Goal: Use online tool/utility: Utilize a website feature to perform a specific function

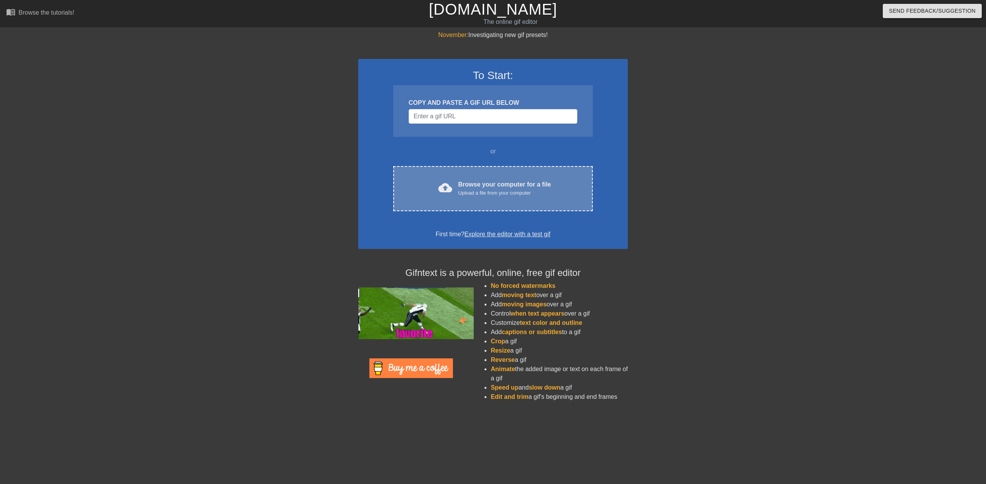
click at [486, 193] on div "Upload a file from your computer" at bounding box center [504, 193] width 93 height 8
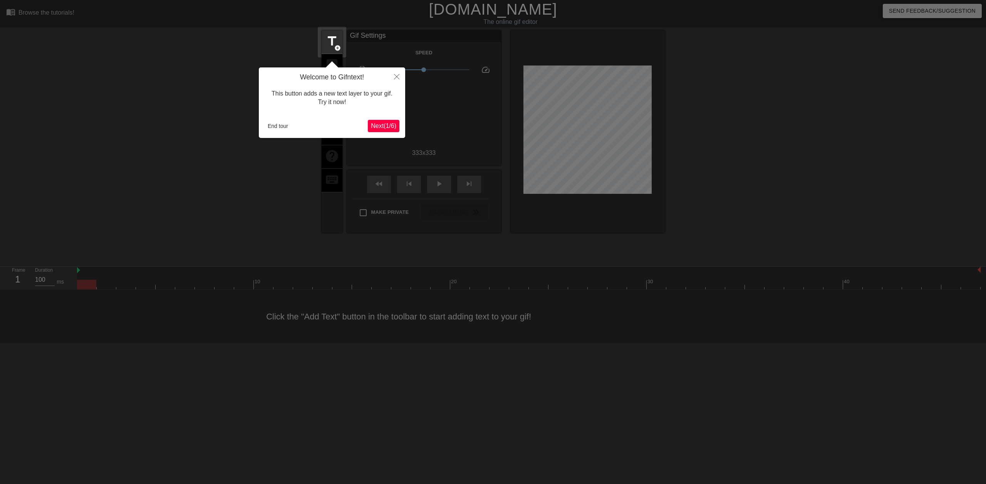
click at [387, 123] on span "Next ( 1 / 6 )" at bounding box center [383, 125] width 25 height 7
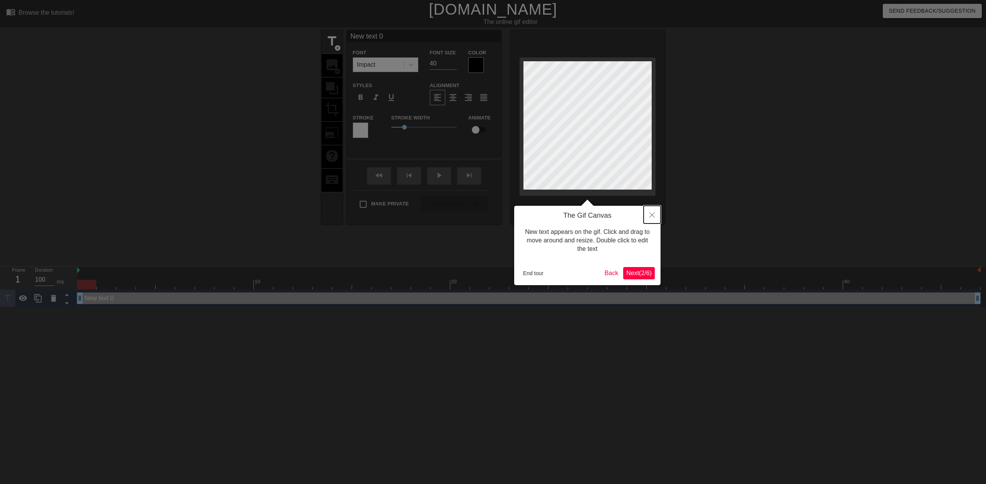
click at [653, 215] on icon "Close" at bounding box center [651, 214] width 5 height 5
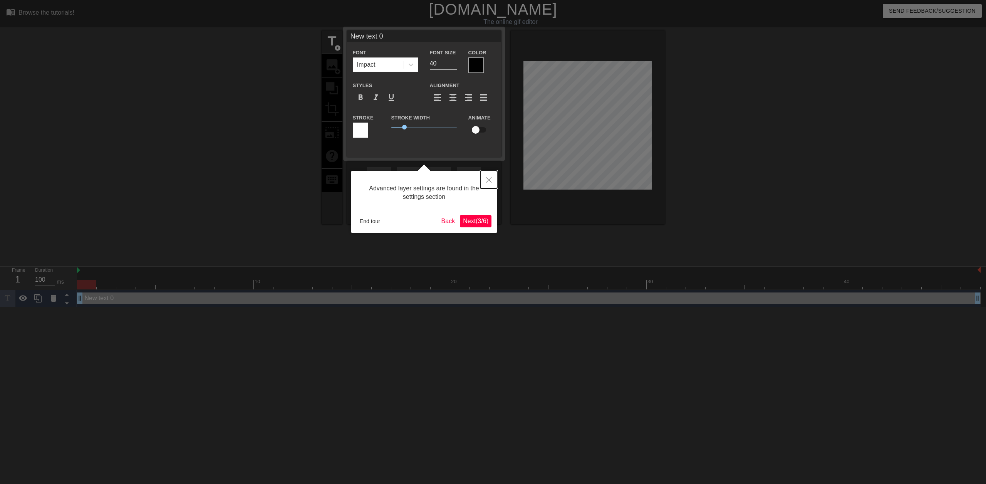
click at [487, 181] on icon "Close" at bounding box center [488, 179] width 5 height 5
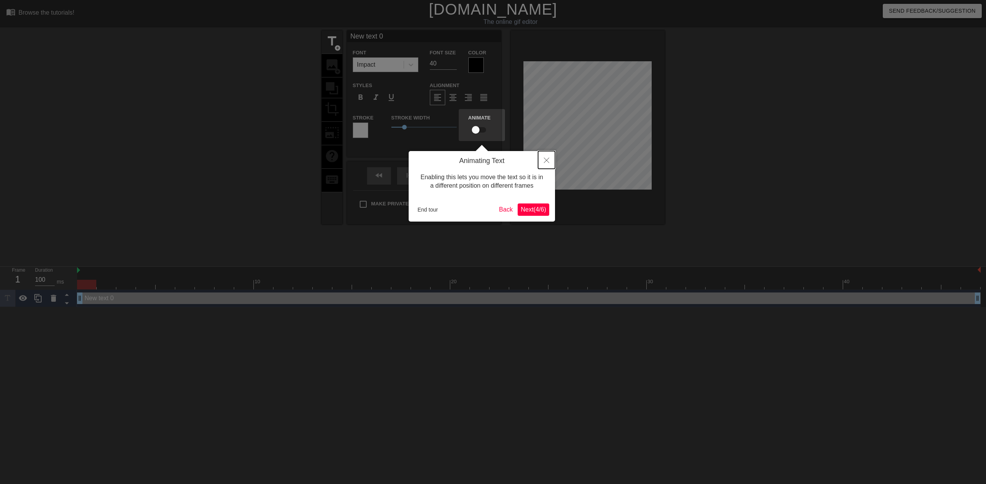
click at [548, 160] on icon "Close" at bounding box center [546, 160] width 5 height 5
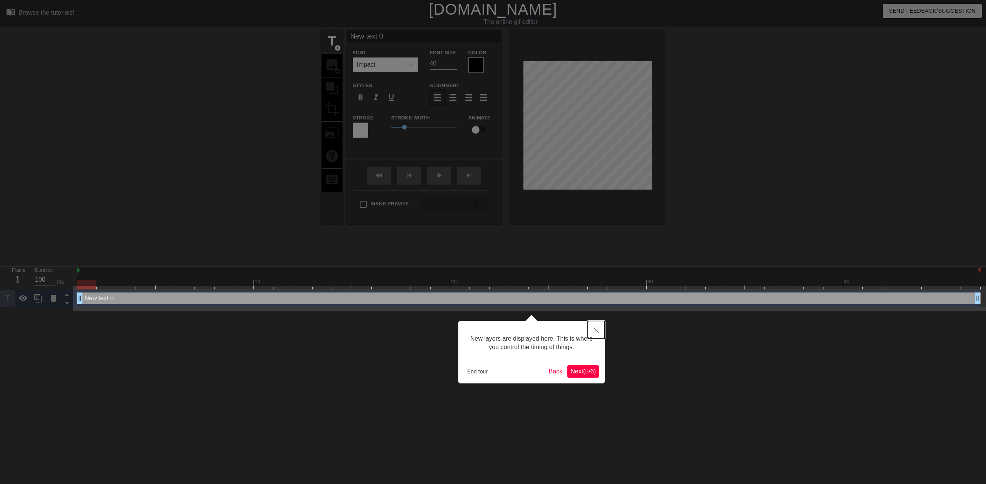
click at [600, 333] on button "Close" at bounding box center [596, 330] width 17 height 18
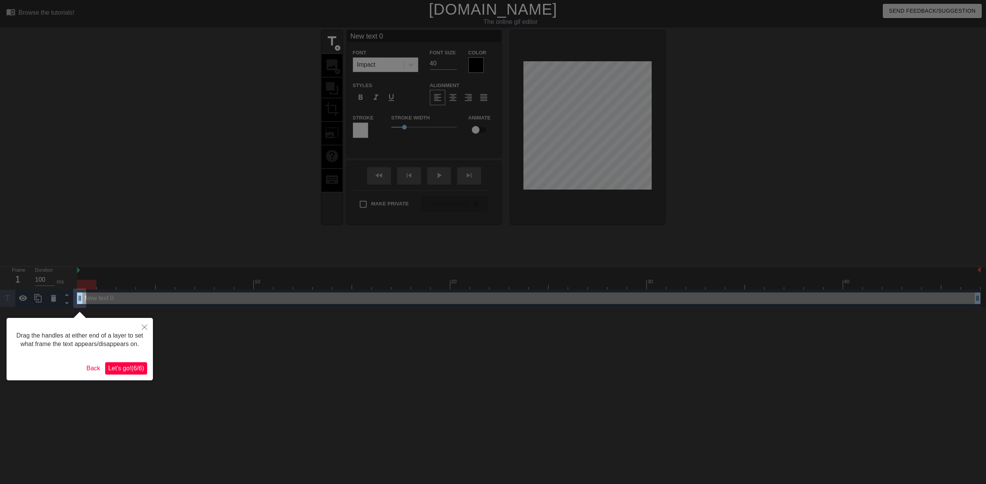
click at [87, 284] on div at bounding box center [493, 242] width 986 height 484
click at [107, 207] on div at bounding box center [493, 242] width 986 height 484
click at [143, 323] on button "Close" at bounding box center [144, 327] width 17 height 18
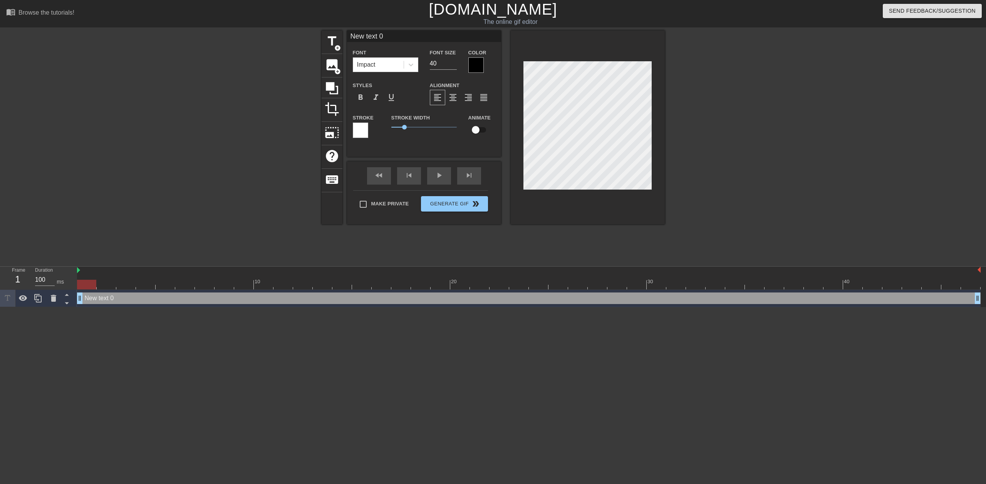
click at [579, 36] on div at bounding box center [588, 127] width 154 height 194
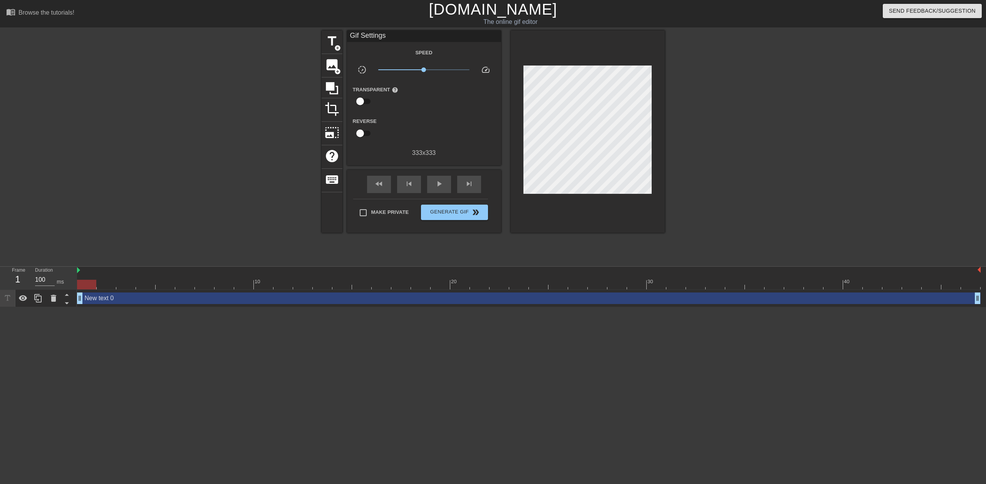
click at [569, 81] on div at bounding box center [588, 131] width 154 height 202
click at [329, 42] on span "title" at bounding box center [332, 41] width 15 height 15
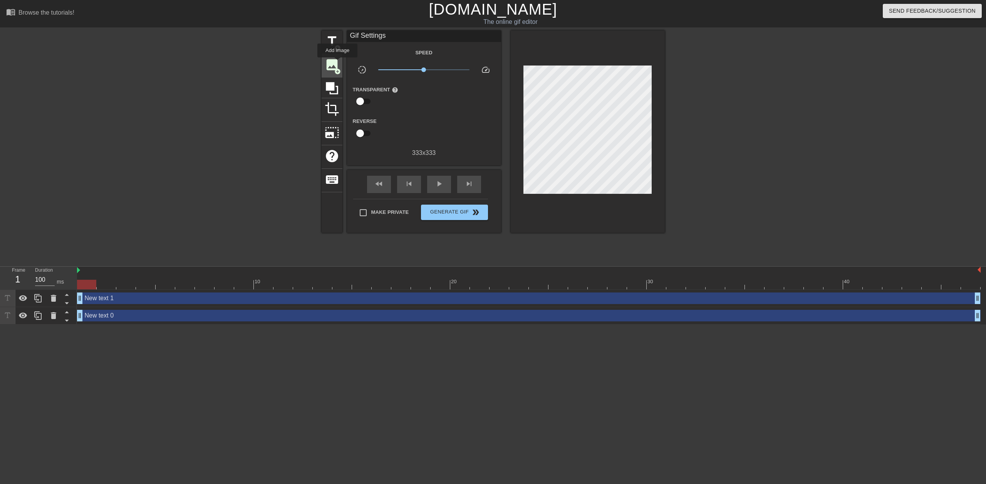
click at [337, 63] on span "image" at bounding box center [332, 64] width 15 height 15
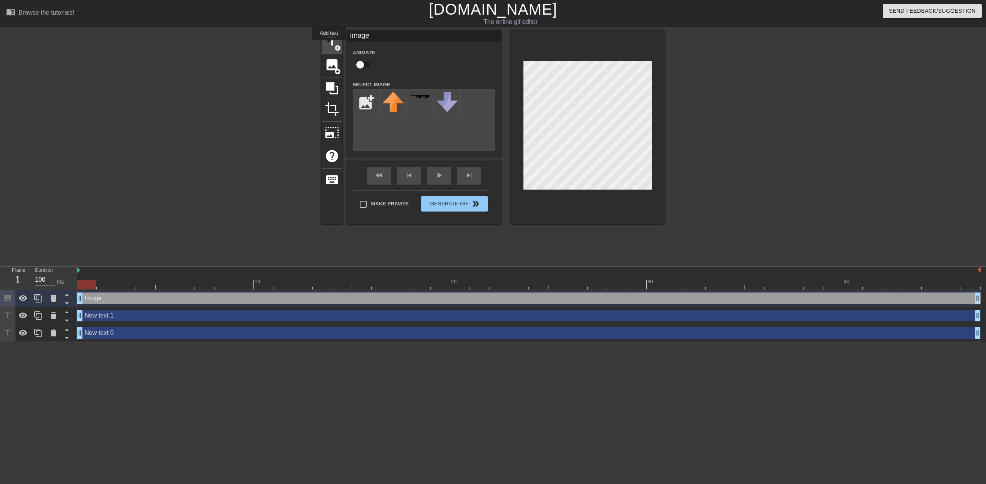
click at [329, 45] on span "title" at bounding box center [332, 41] width 15 height 15
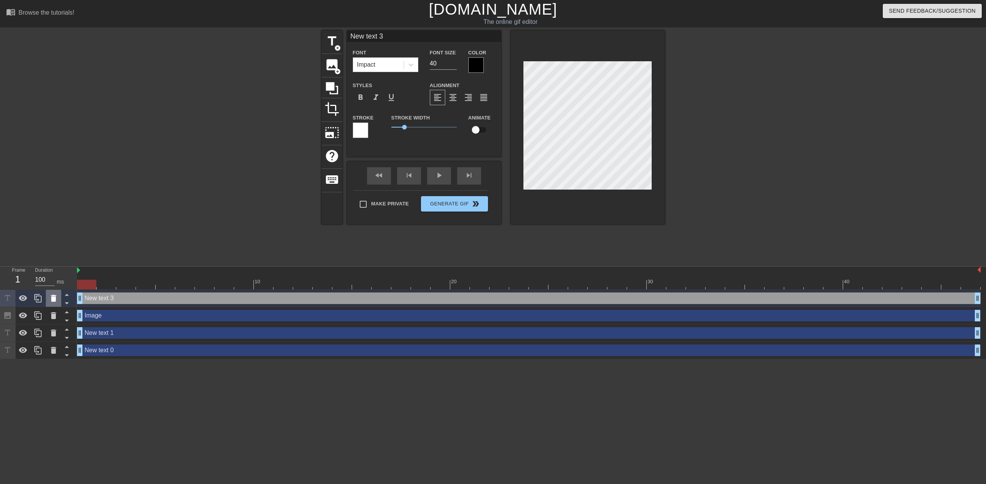
click at [52, 299] on icon at bounding box center [53, 298] width 5 height 7
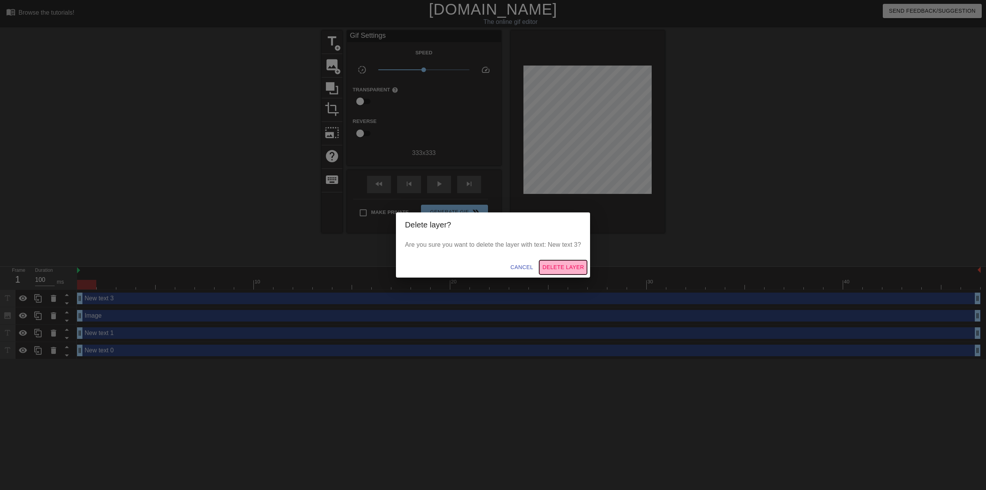
click at [577, 268] on span "Delete Layer" at bounding box center [563, 267] width 42 height 10
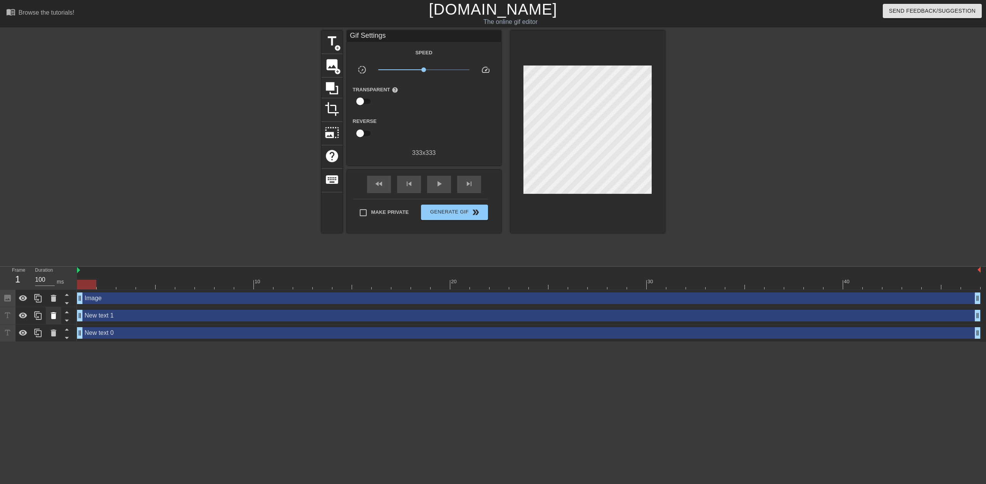
click at [54, 318] on icon at bounding box center [53, 315] width 5 height 7
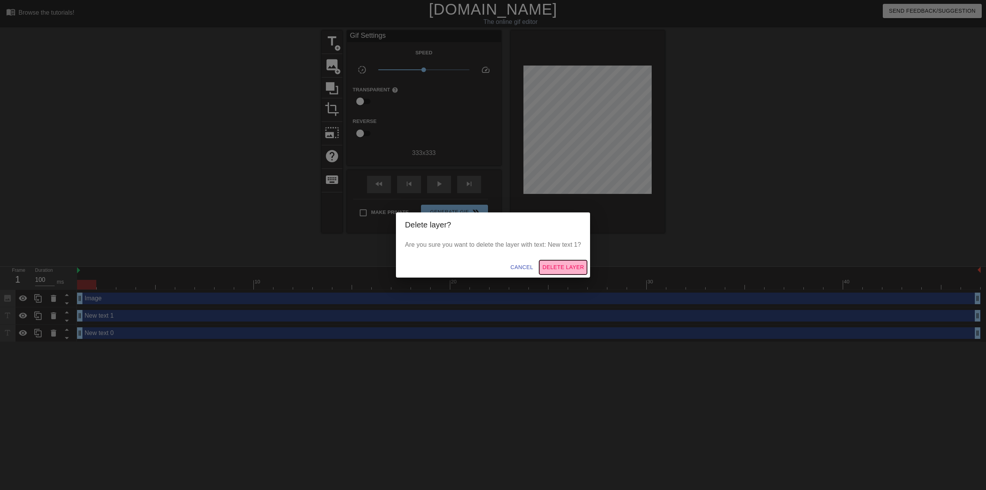
click at [552, 265] on span "Delete Layer" at bounding box center [563, 267] width 42 height 10
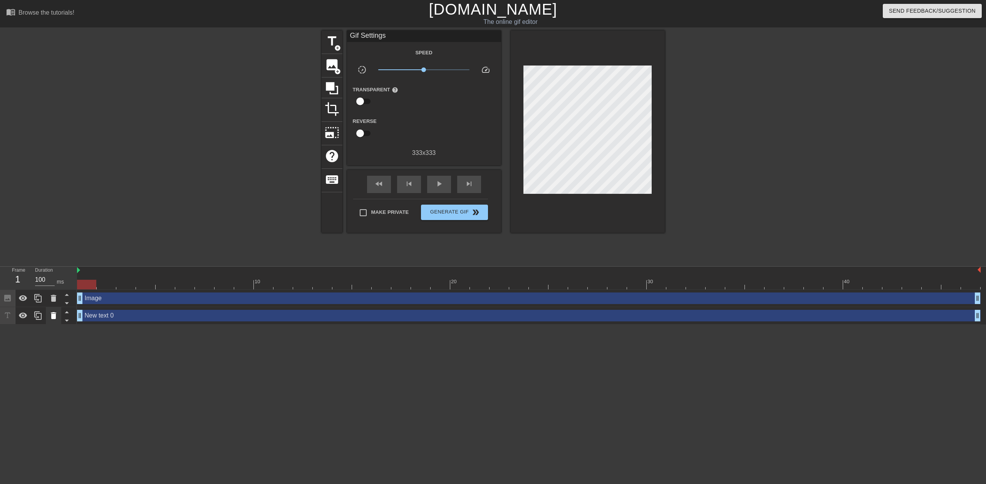
click at [52, 315] on icon at bounding box center [53, 315] width 5 height 7
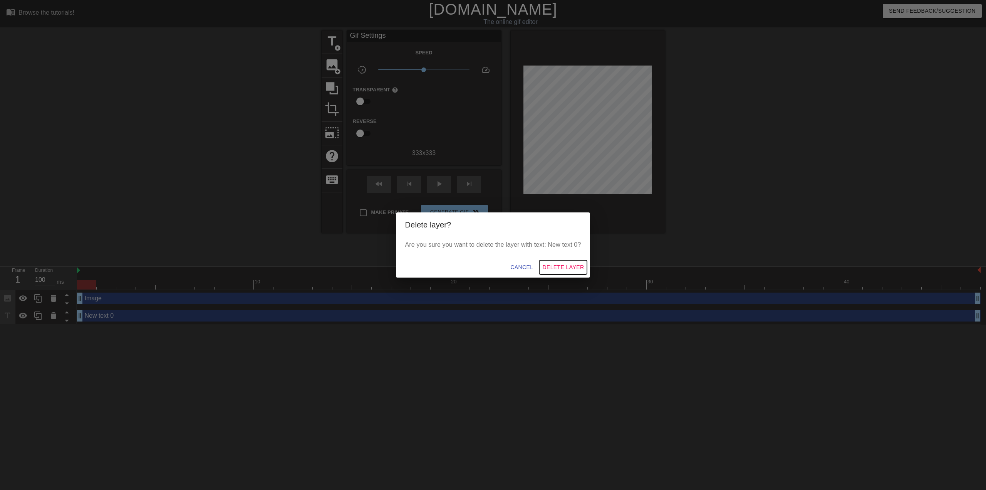
click at [569, 269] on span "Delete Layer" at bounding box center [563, 267] width 42 height 10
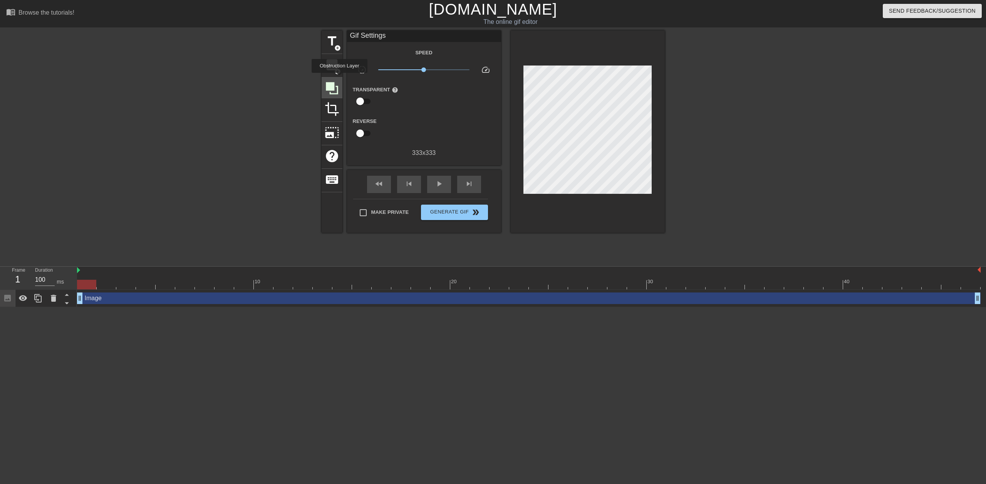
click at [338, 78] on div at bounding box center [332, 87] width 21 height 21
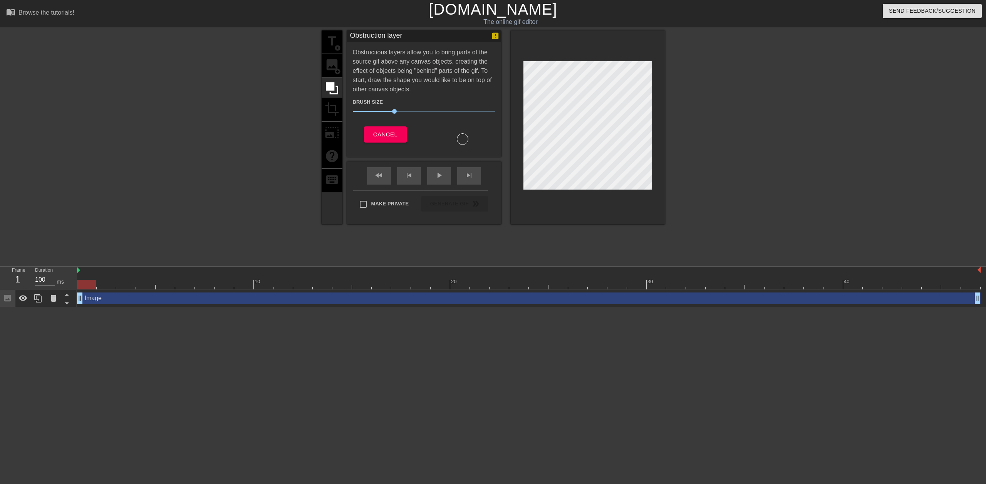
click at [327, 44] on div "title add_circle image add_circle crop photo_size_select_large help keyboard" at bounding box center [332, 127] width 21 height 194
click at [337, 48] on div "title add_circle image add_circle crop photo_size_select_large help keyboard" at bounding box center [332, 127] width 21 height 194
drag, startPoint x: 339, startPoint y: 77, endPoint x: 337, endPoint y: 67, distance: 10.5
click at [339, 74] on div "title add_circle image add_circle crop photo_size_select_large help keyboard" at bounding box center [332, 127] width 21 height 194
click at [337, 67] on div "title add_circle image add_circle crop photo_size_select_large help keyboard" at bounding box center [332, 127] width 21 height 194
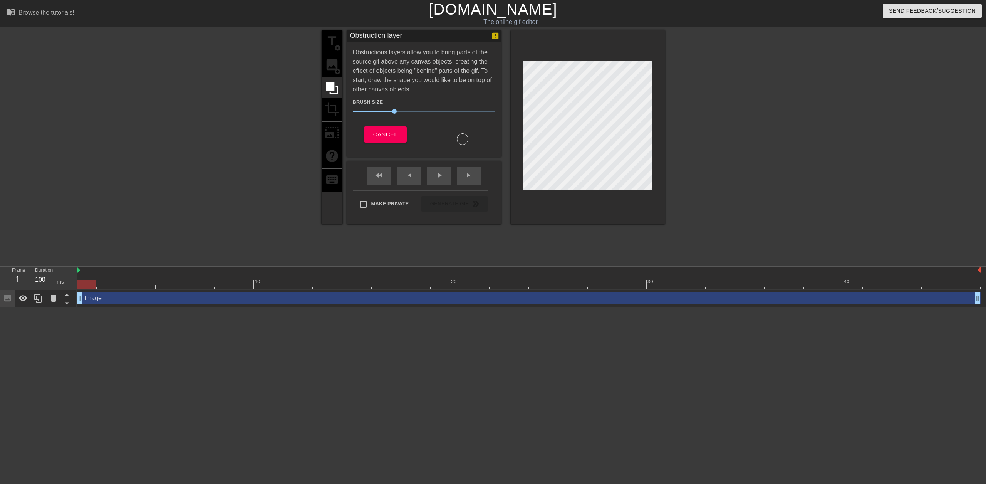
click at [331, 63] on div "title add_circle image add_circle crop photo_size_select_large help keyboard" at bounding box center [332, 127] width 21 height 194
click at [381, 130] on span "Cancel" at bounding box center [385, 134] width 24 height 10
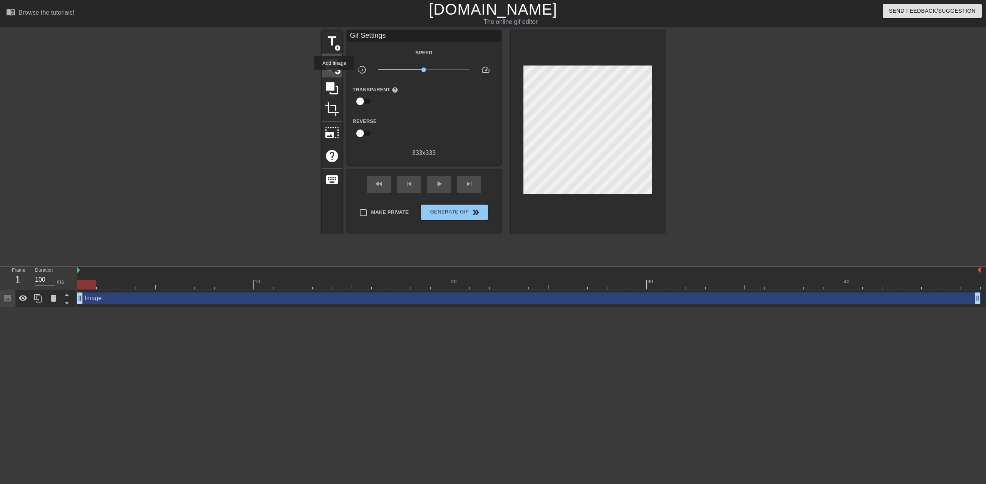
click at [334, 75] on div "image add_circle" at bounding box center [332, 65] width 21 height 23
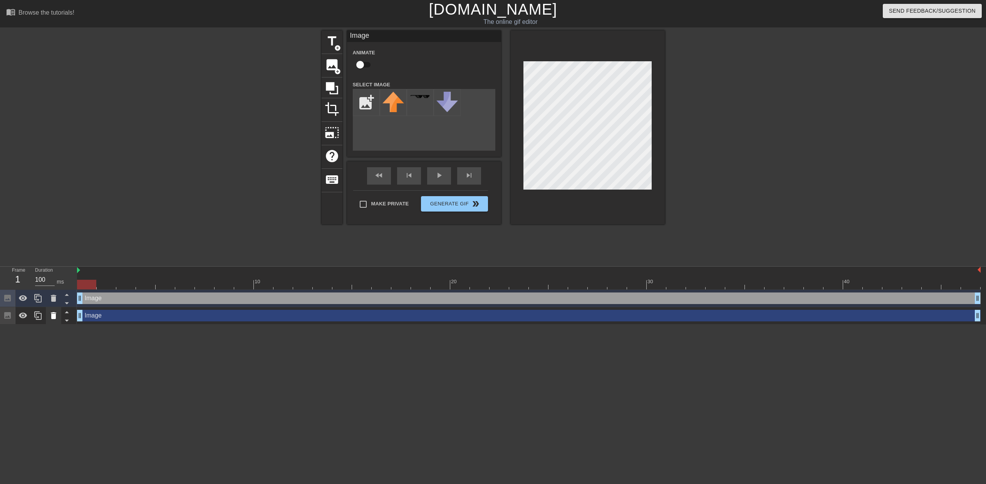
click at [53, 317] on icon at bounding box center [53, 315] width 5 height 7
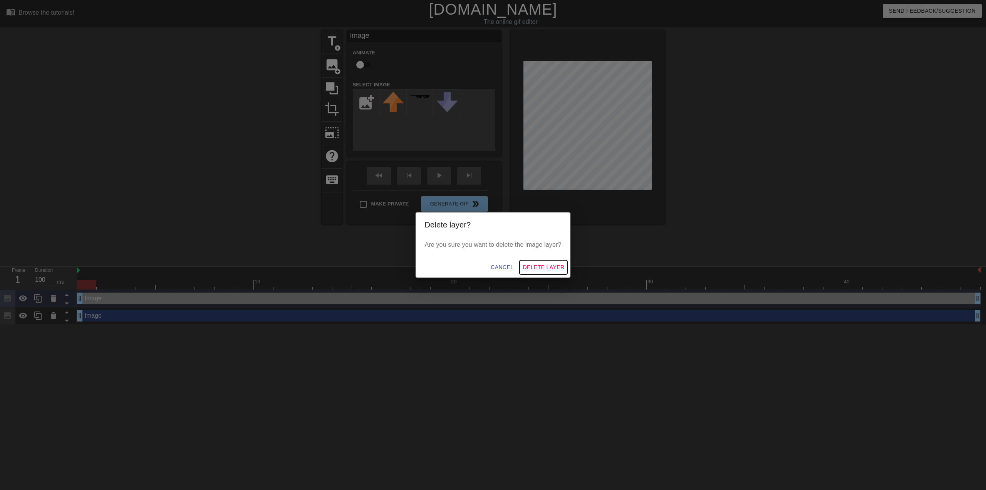
click at [526, 265] on span "Delete Layer" at bounding box center [544, 267] width 42 height 10
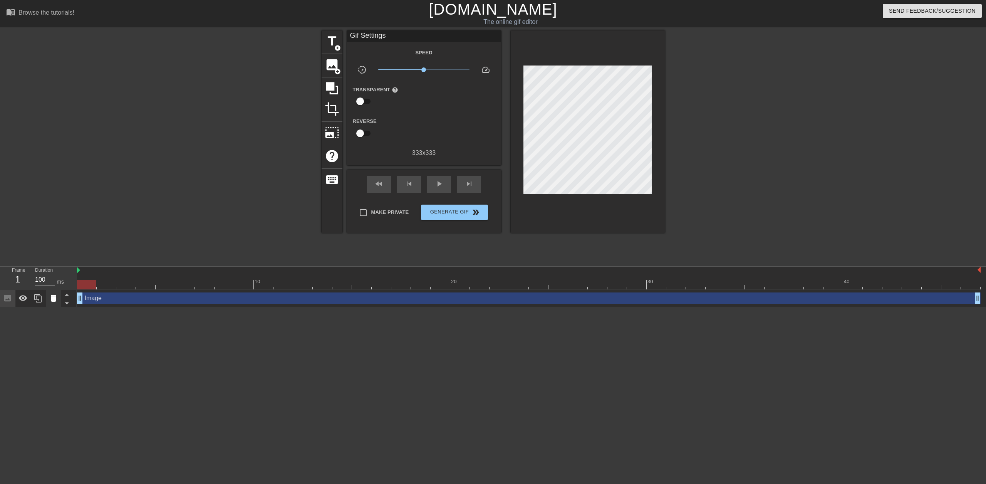
click at [55, 297] on icon at bounding box center [53, 298] width 5 height 7
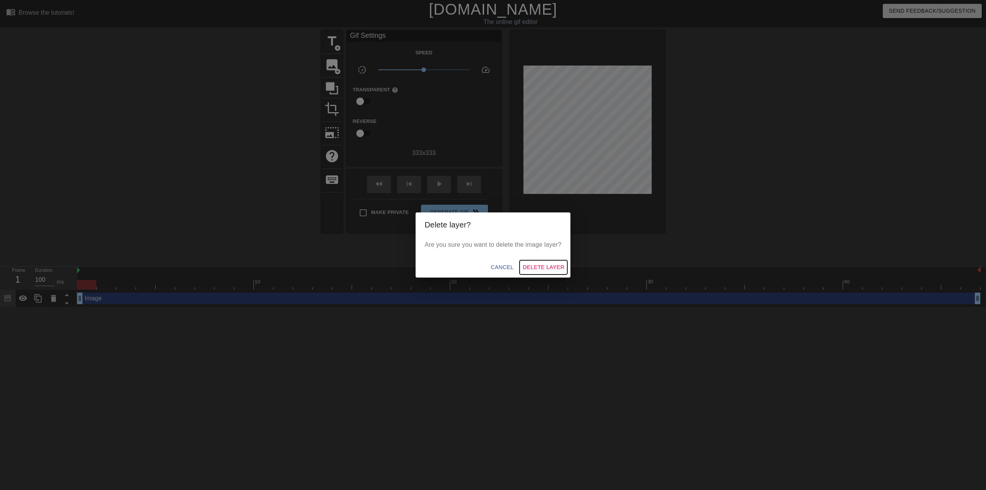
click at [551, 263] on span "Delete Layer" at bounding box center [544, 267] width 42 height 10
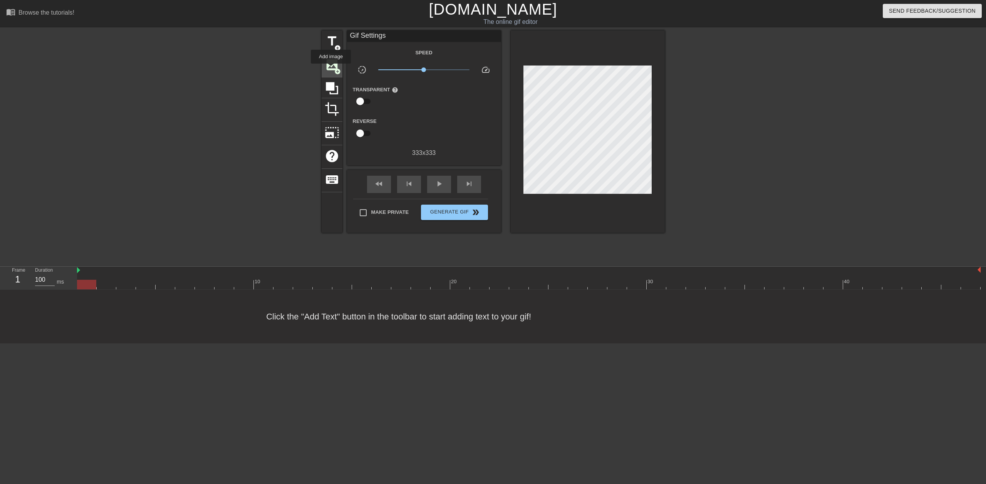
click at [331, 69] on span "image" at bounding box center [332, 64] width 15 height 15
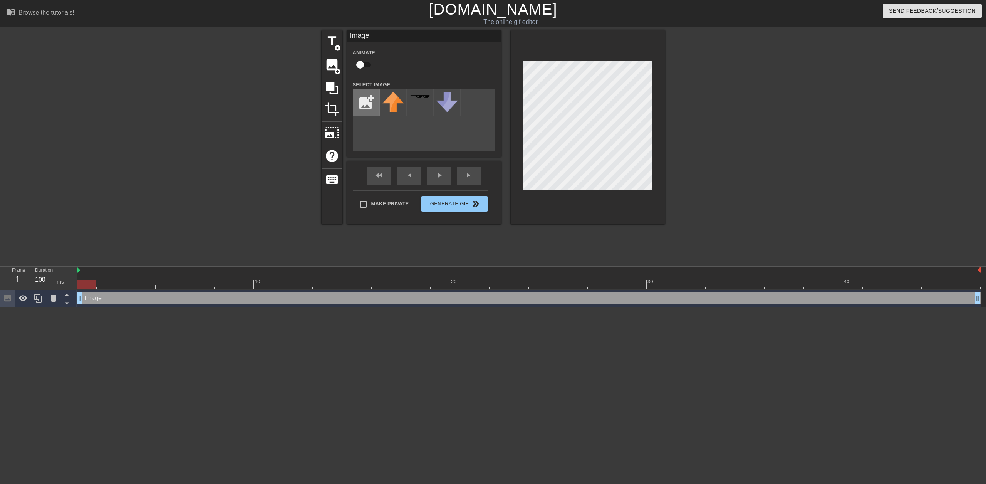
click at [367, 101] on input "file" at bounding box center [366, 102] width 26 height 26
type input "C:\fakepath\Screenshot [DATE] 142537.png"
click at [403, 100] on img at bounding box center [393, 100] width 22 height 17
click at [519, 164] on div at bounding box center [588, 127] width 154 height 194
click at [444, 203] on div "Make Private Generate Gif double_arrow" at bounding box center [420, 205] width 135 height 30
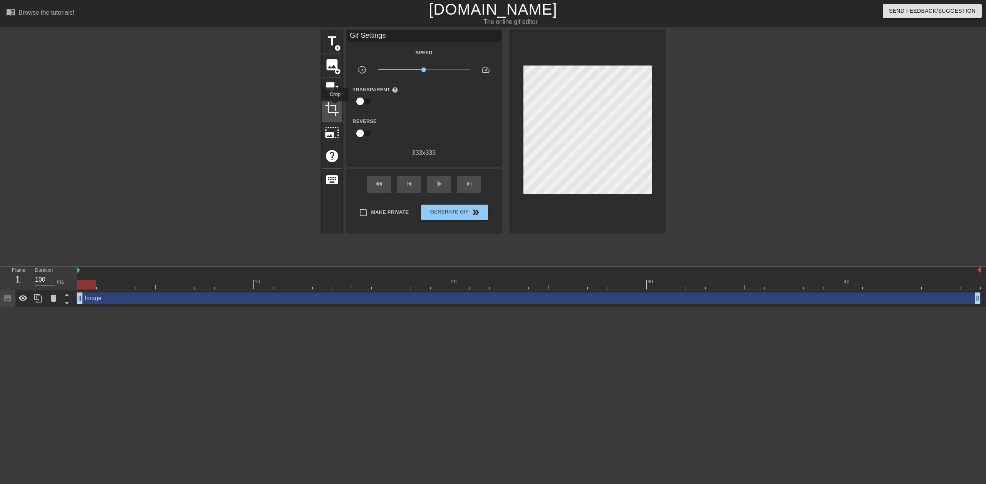
click at [335, 107] on span "crop" at bounding box center [332, 109] width 15 height 15
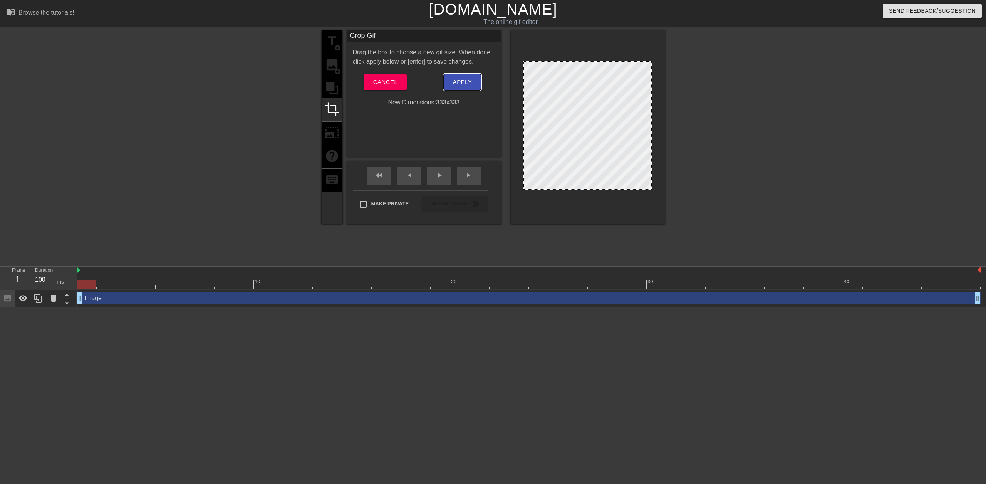
click at [470, 86] on span "Apply" at bounding box center [462, 82] width 19 height 10
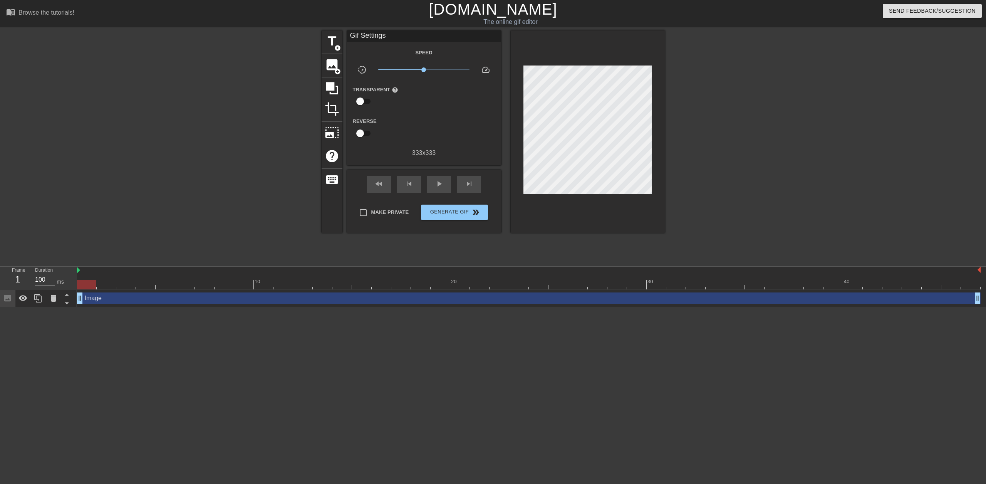
click at [359, 98] on input "checkbox" at bounding box center [360, 101] width 44 height 15
checkbox input "true"
click at [425, 102] on div at bounding box center [424, 101] width 15 height 15
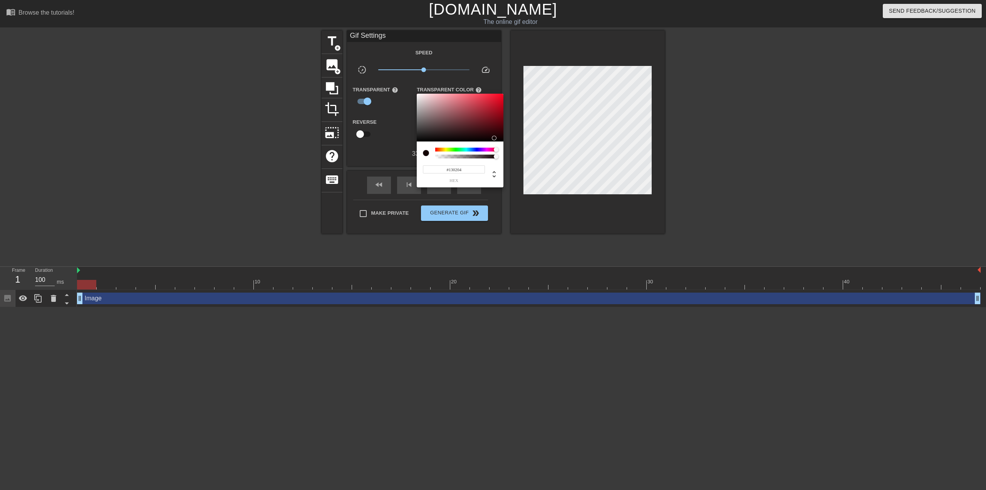
click at [369, 99] on div at bounding box center [493, 245] width 986 height 490
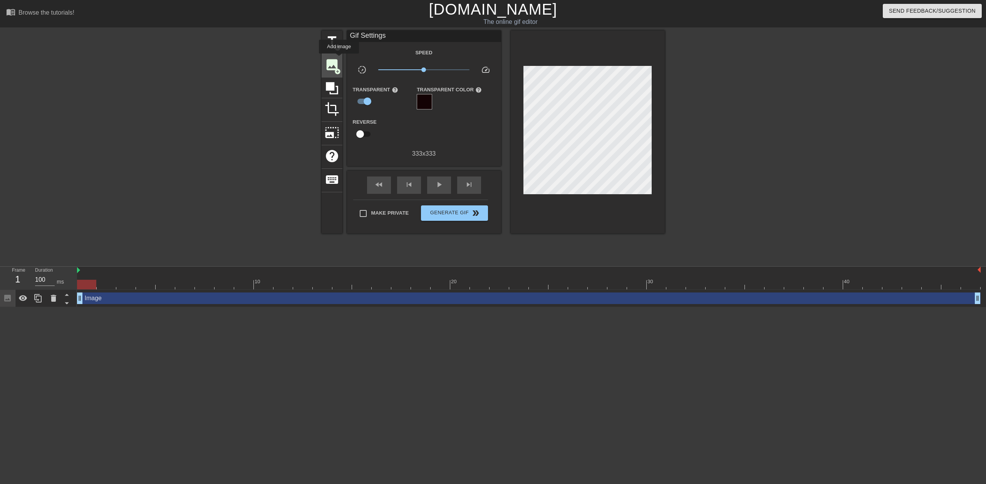
click at [339, 59] on span "image" at bounding box center [332, 64] width 15 height 15
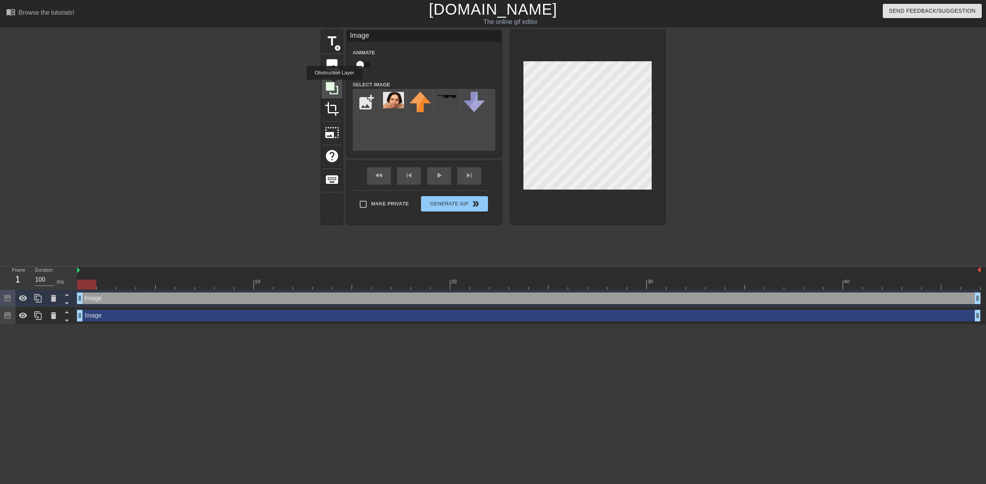
click at [334, 86] on icon at bounding box center [332, 88] width 12 height 12
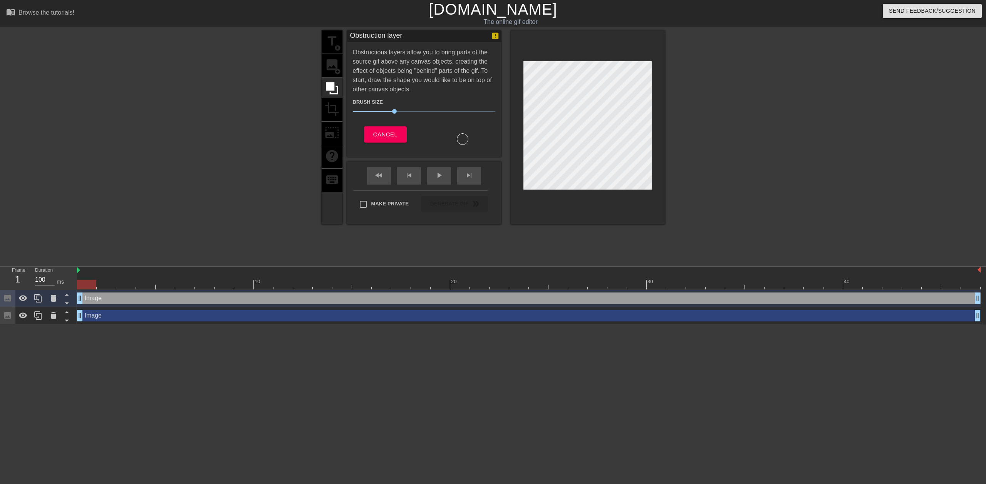
click at [333, 102] on div "title add_circle image add_circle crop photo_size_select_large help keyboard" at bounding box center [332, 127] width 21 height 194
click at [389, 136] on span "Cancel" at bounding box center [385, 134] width 24 height 10
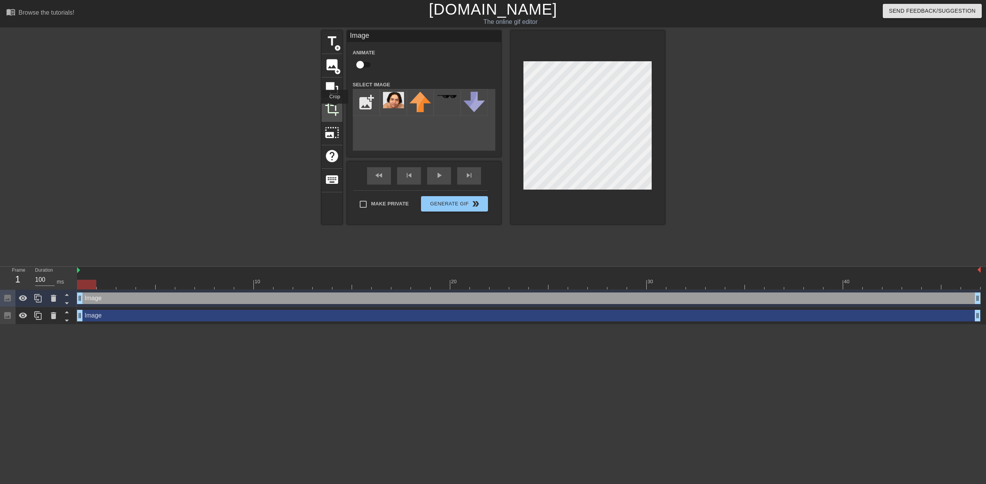
click at [335, 109] on span "crop" at bounding box center [332, 109] width 15 height 15
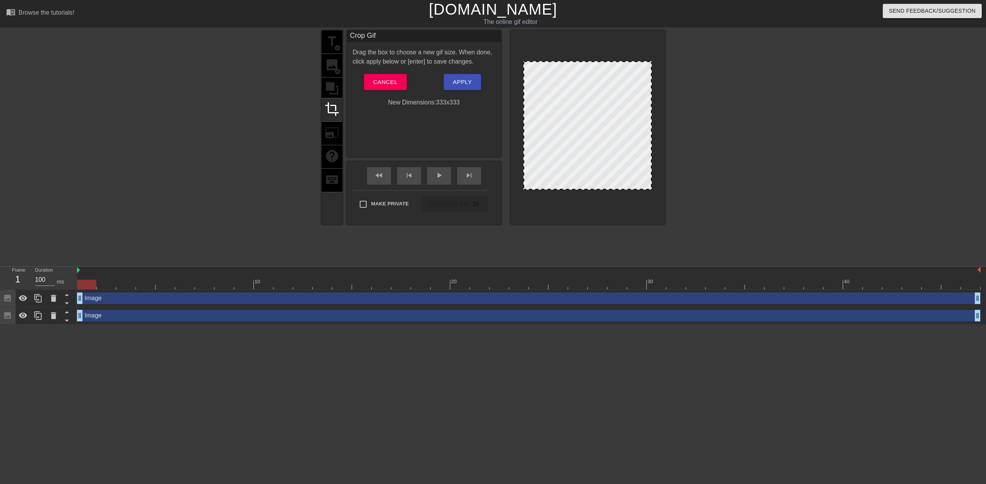
drag, startPoint x: 584, startPoint y: 127, endPoint x: 585, endPoint y: 144, distance: 17.7
click at [585, 144] on div at bounding box center [587, 125] width 128 height 128
drag, startPoint x: 523, startPoint y: 141, endPoint x: 492, endPoint y: 129, distance: 33.4
click at [492, 129] on div "title add_circle image add_circle crop photo_size_select_large help keyboard Cr…" at bounding box center [493, 127] width 343 height 194
drag, startPoint x: 524, startPoint y: 131, endPoint x: 500, endPoint y: 134, distance: 24.1
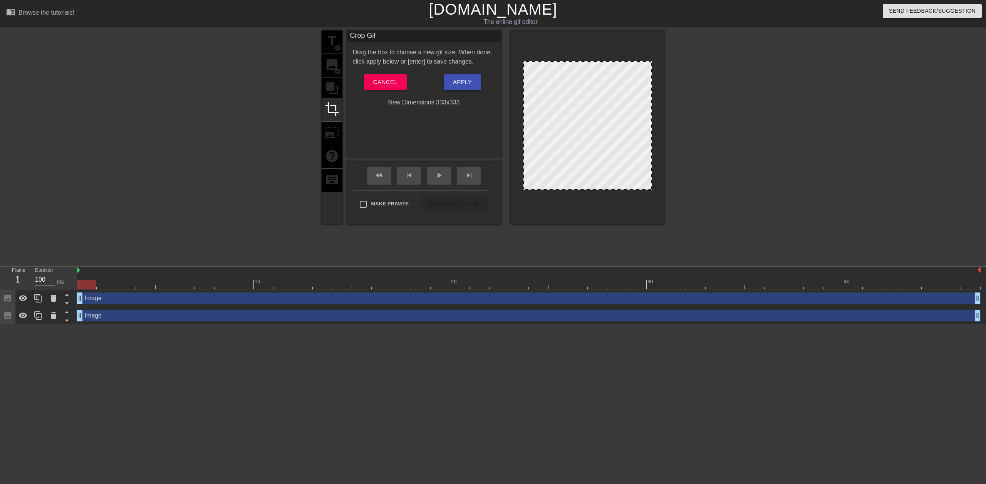
click at [498, 133] on div "title add_circle image add_circle crop photo_size_select_large help keyboard Cr…" at bounding box center [493, 127] width 343 height 194
click at [556, 143] on div at bounding box center [587, 125] width 128 height 128
click at [384, 81] on span "Cancel" at bounding box center [385, 82] width 24 height 10
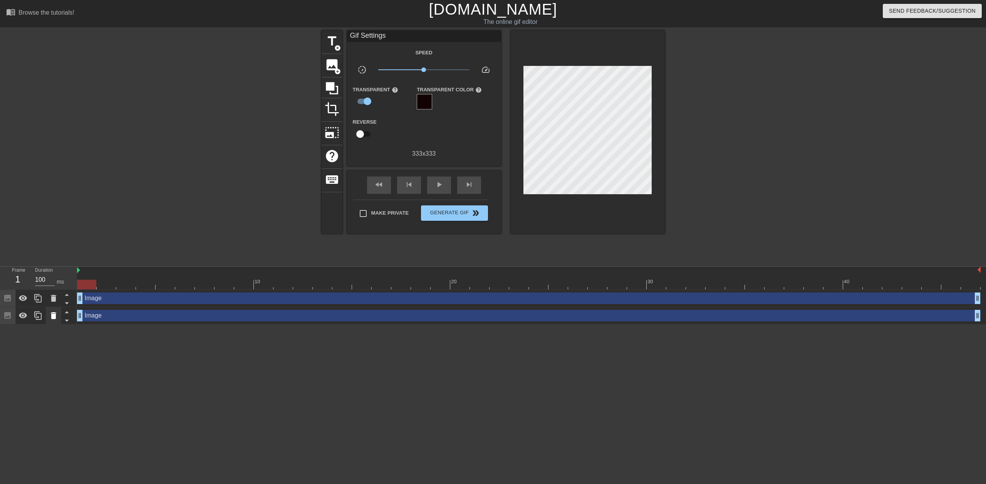
click at [51, 314] on icon at bounding box center [53, 315] width 9 height 9
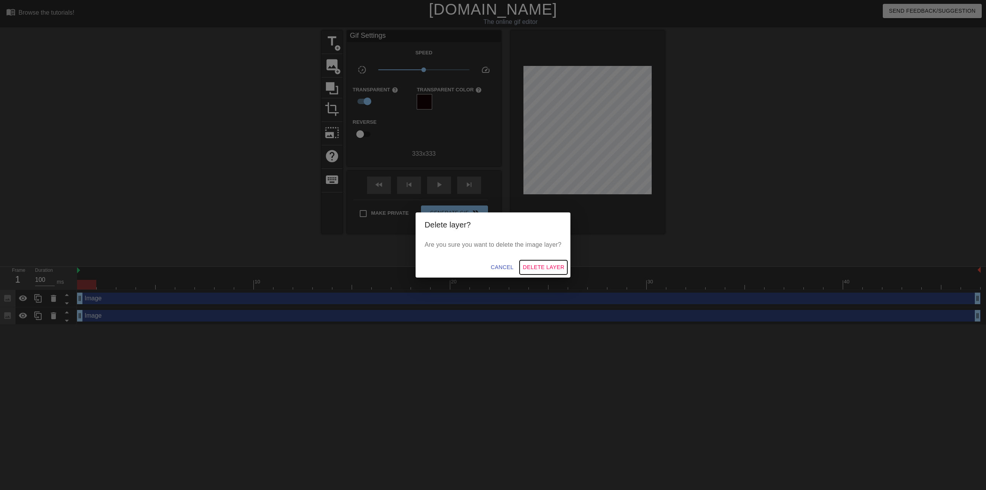
click at [550, 266] on span "Delete Layer" at bounding box center [544, 267] width 42 height 10
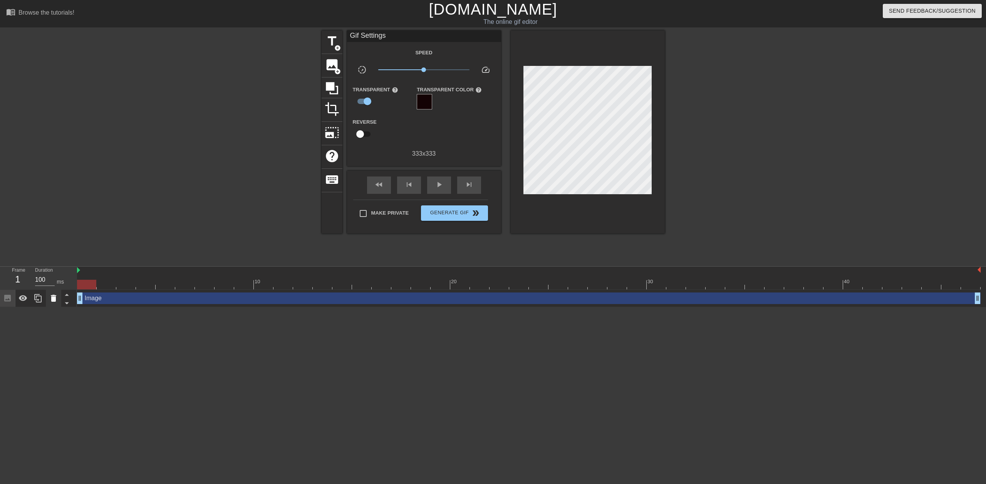
click at [56, 300] on icon at bounding box center [53, 298] width 9 height 9
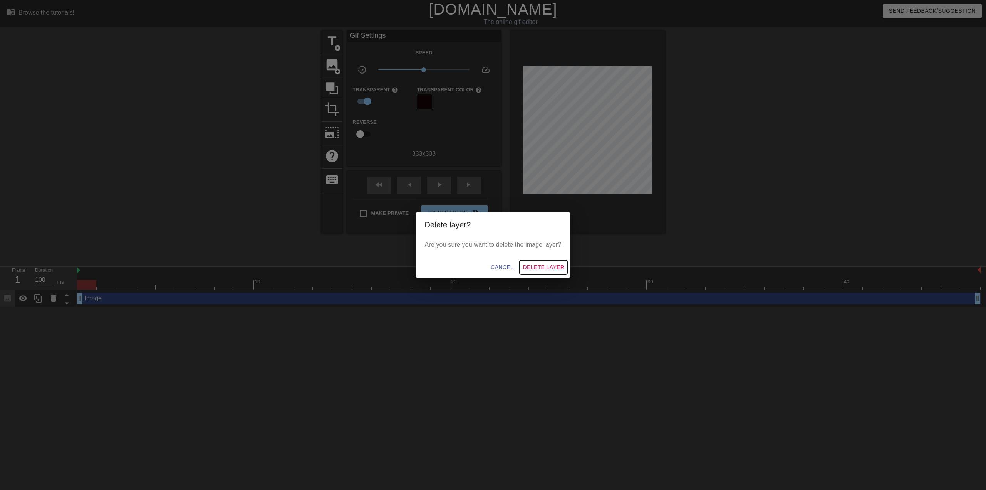
click at [553, 266] on span "Delete Layer" at bounding box center [544, 267] width 42 height 10
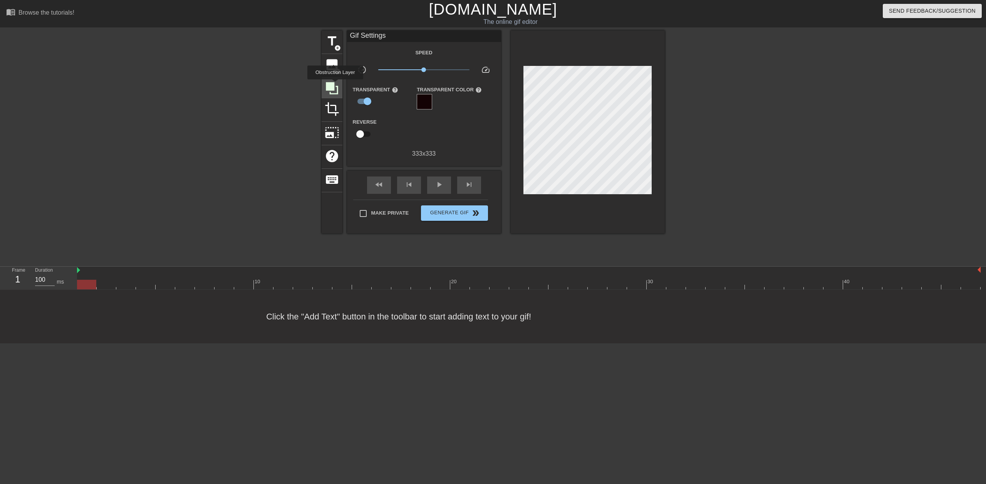
click at [335, 85] on icon at bounding box center [332, 88] width 15 height 15
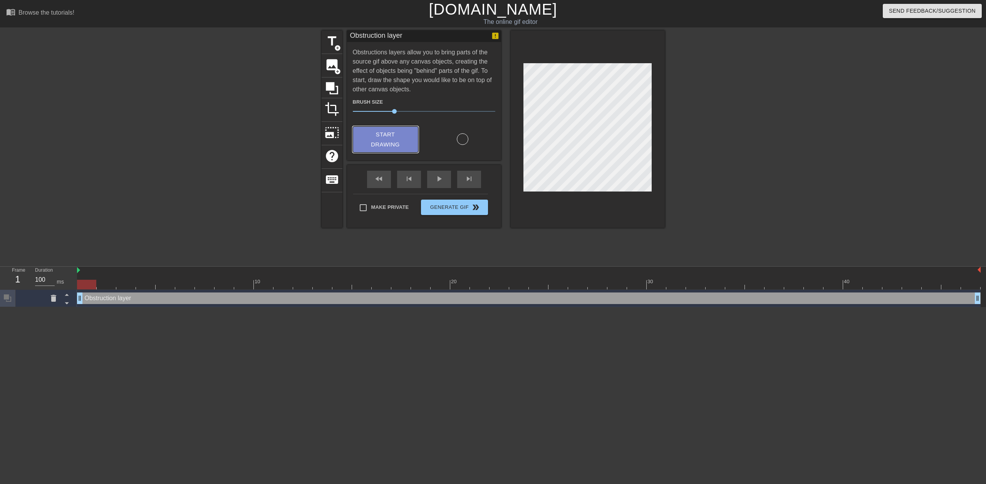
click at [379, 143] on span "Start Drawing" at bounding box center [385, 139] width 47 height 20
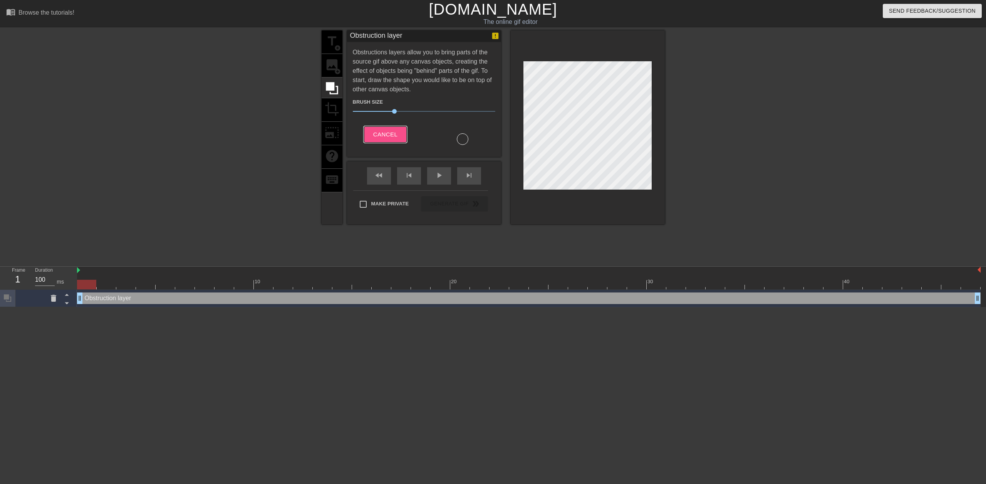
click at [395, 141] on button "Cancel" at bounding box center [385, 134] width 43 height 16
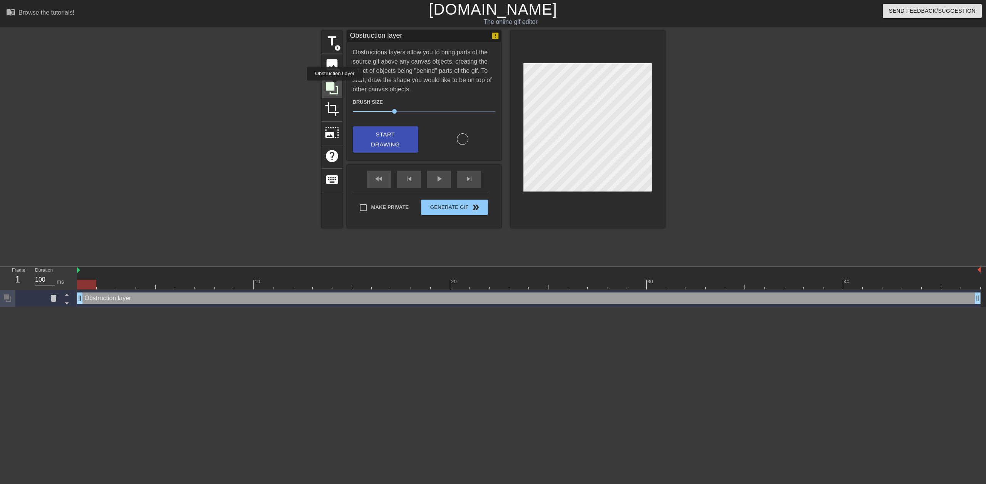
click at [335, 86] on icon at bounding box center [332, 88] width 15 height 15
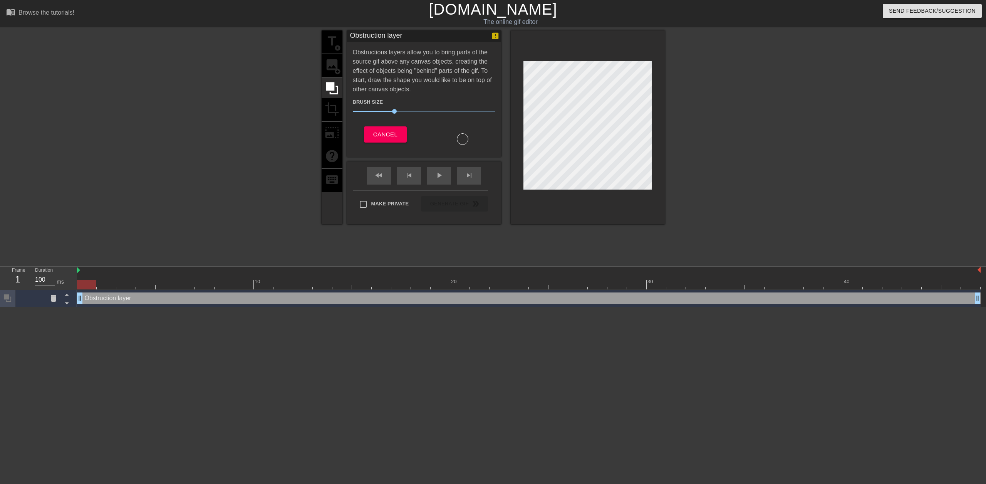
click at [330, 111] on div "title add_circle image add_circle crop photo_size_select_large help keyboard" at bounding box center [332, 127] width 21 height 194
drag, startPoint x: 378, startPoint y: 127, endPoint x: 385, endPoint y: 134, distance: 9.3
click at [379, 128] on button "Cancel" at bounding box center [385, 134] width 43 height 16
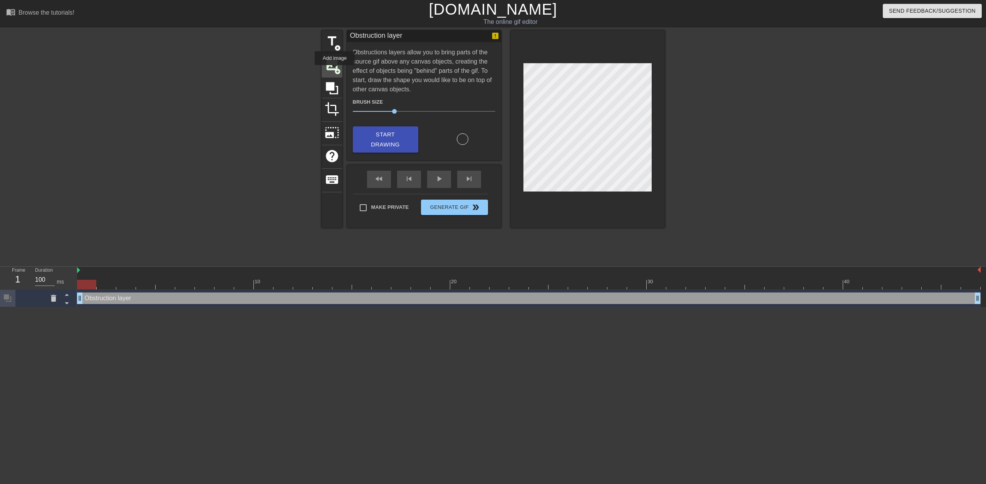
click at [335, 70] on span "add_circle" at bounding box center [337, 71] width 7 height 7
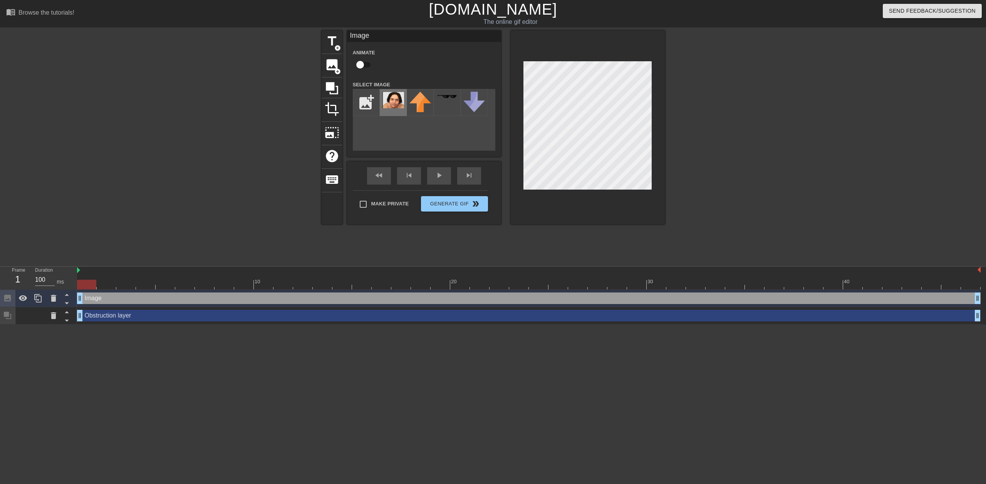
click at [390, 102] on img at bounding box center [393, 100] width 22 height 17
click at [507, 166] on div "title add_circle image add_circle crop photo_size_select_large help keyboard Im…" at bounding box center [493, 127] width 343 height 194
click at [332, 81] on icon at bounding box center [332, 88] width 15 height 15
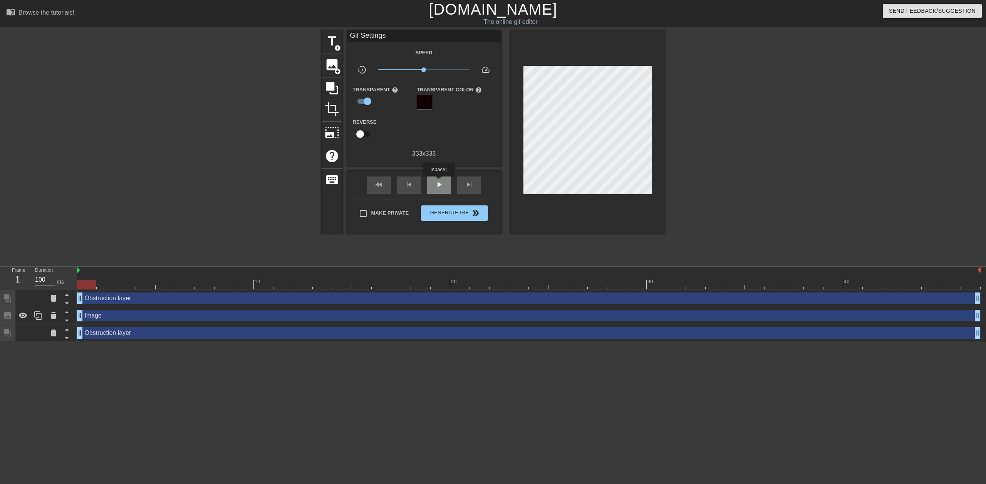
click at [438, 182] on span "play_arrow" at bounding box center [438, 184] width 9 height 9
click at [437, 181] on span "pause" at bounding box center [438, 184] width 9 height 9
click at [333, 44] on span "title" at bounding box center [332, 41] width 15 height 15
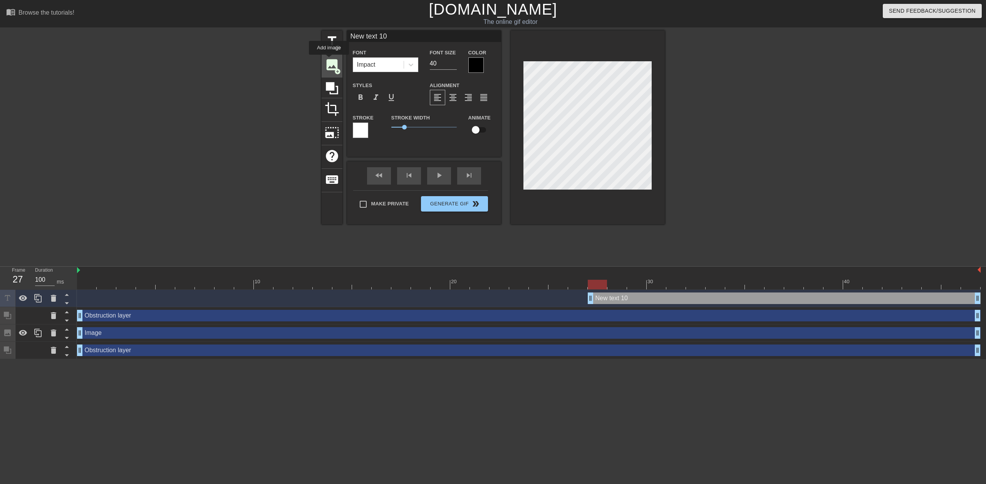
click at [329, 60] on span "image" at bounding box center [332, 64] width 15 height 15
